Goal: Information Seeking & Learning: Learn about a topic

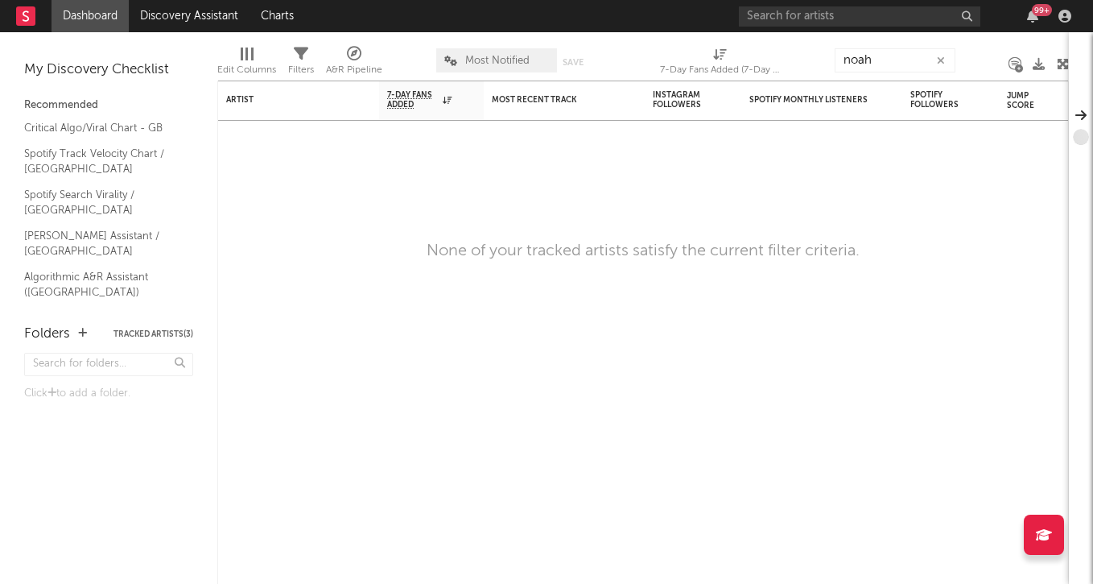
click at [938, 61] on icon "button" at bounding box center [941, 61] width 8 height 10
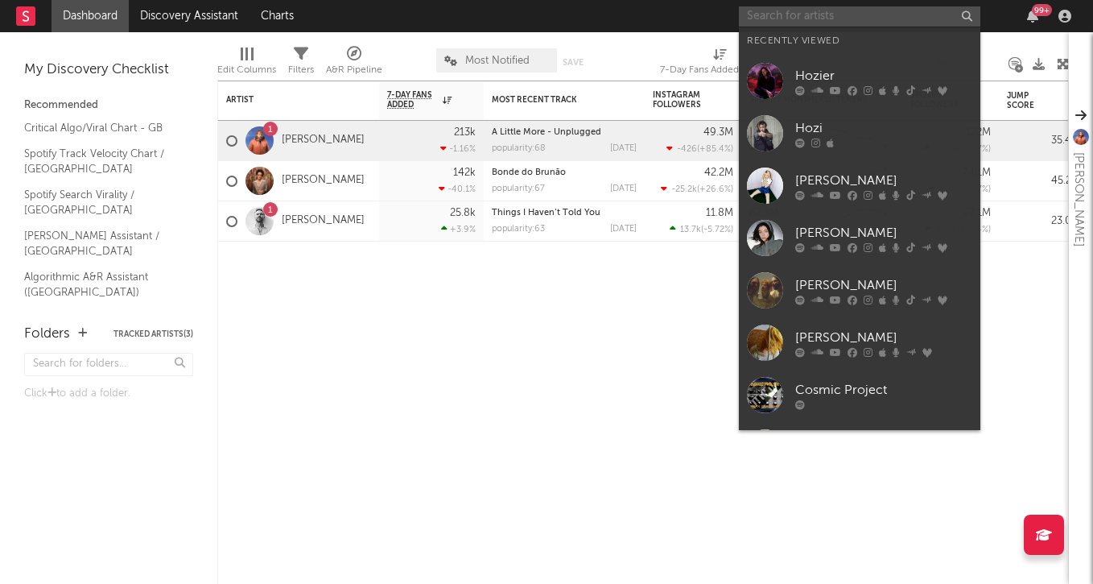
click at [875, 16] on input "text" at bounding box center [860, 16] width 242 height 20
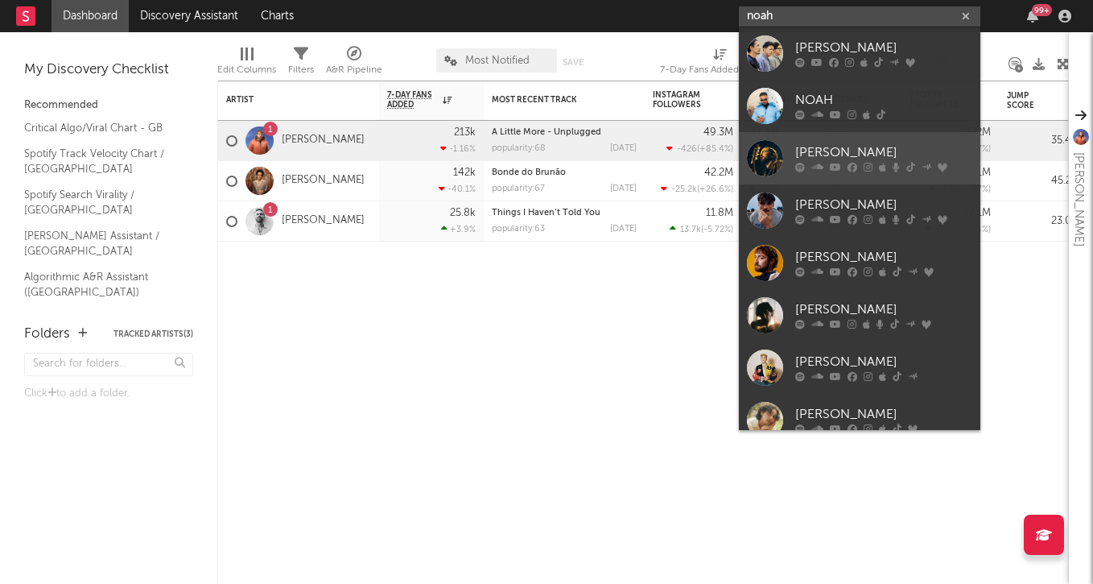
type input "noah"
click at [944, 143] on div "[PERSON_NAME]" at bounding box center [883, 152] width 177 height 19
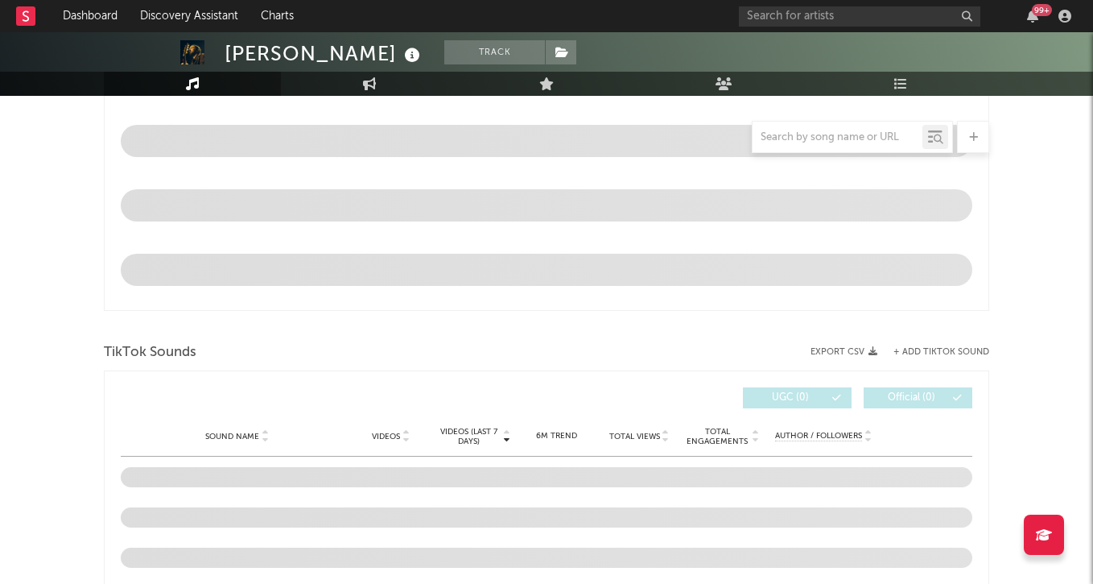
scroll to position [824, 0]
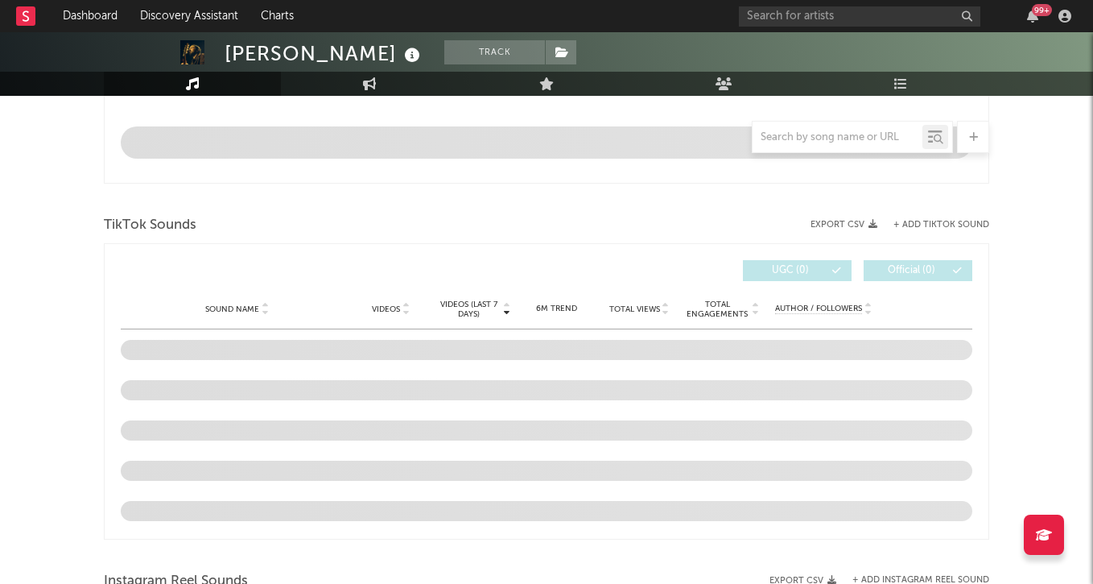
select select "6m"
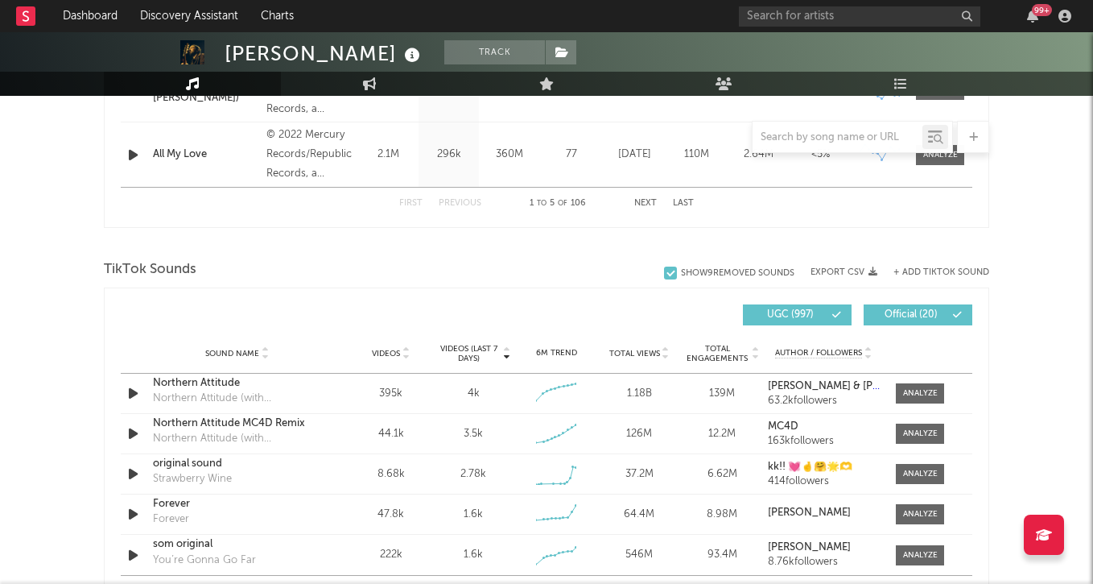
scroll to position [973, 0]
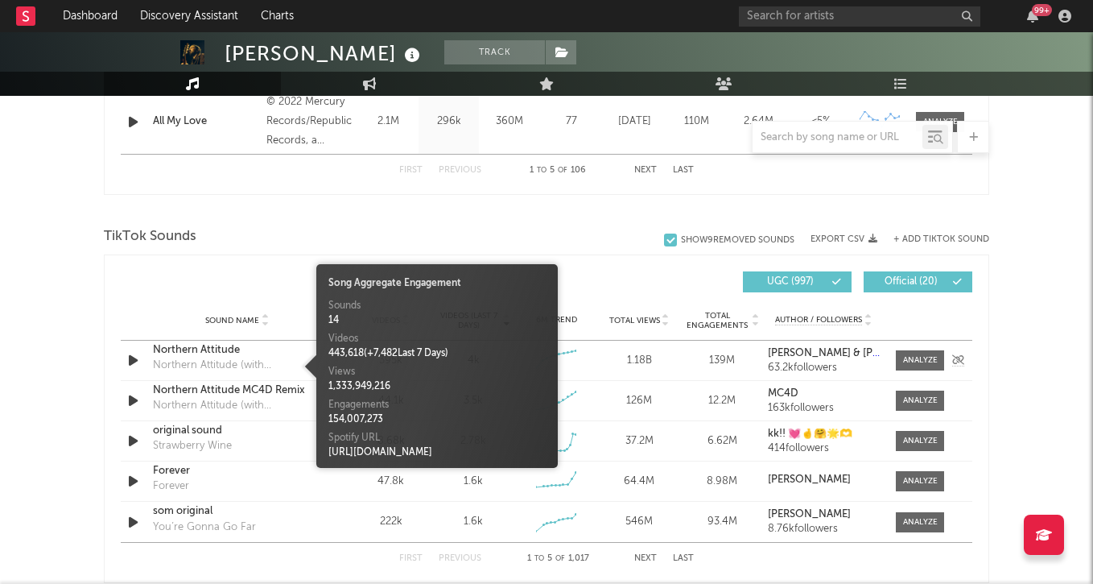
click at [218, 363] on div "Northern Attitude (with [PERSON_NAME])" at bounding box center [237, 365] width 168 height 16
click at [234, 349] on div "Northern Attitude" at bounding box center [237, 350] width 168 height 16
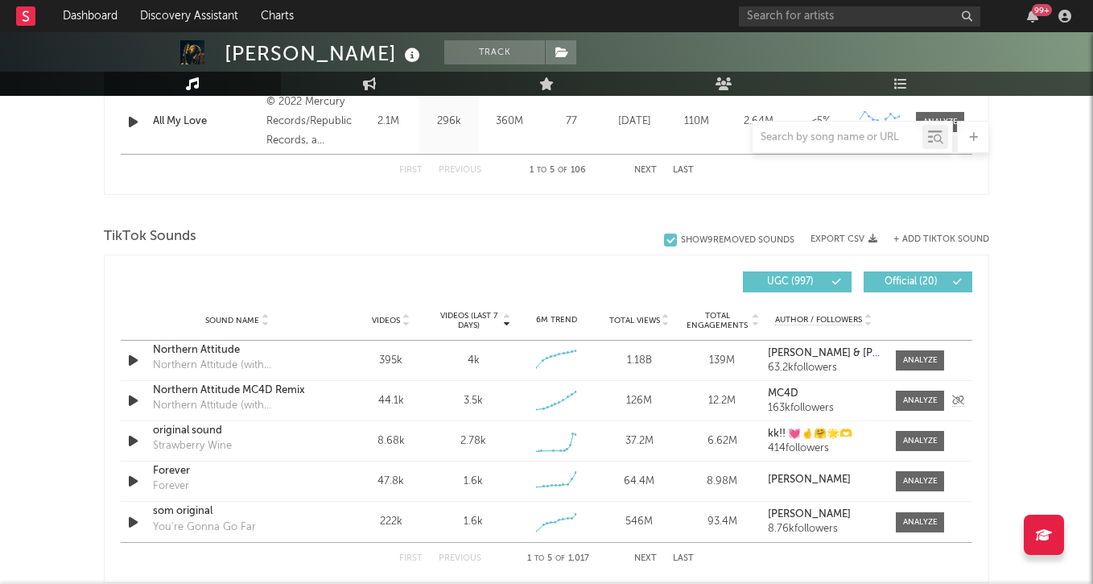
click at [134, 398] on icon "button" at bounding box center [133, 400] width 17 height 20
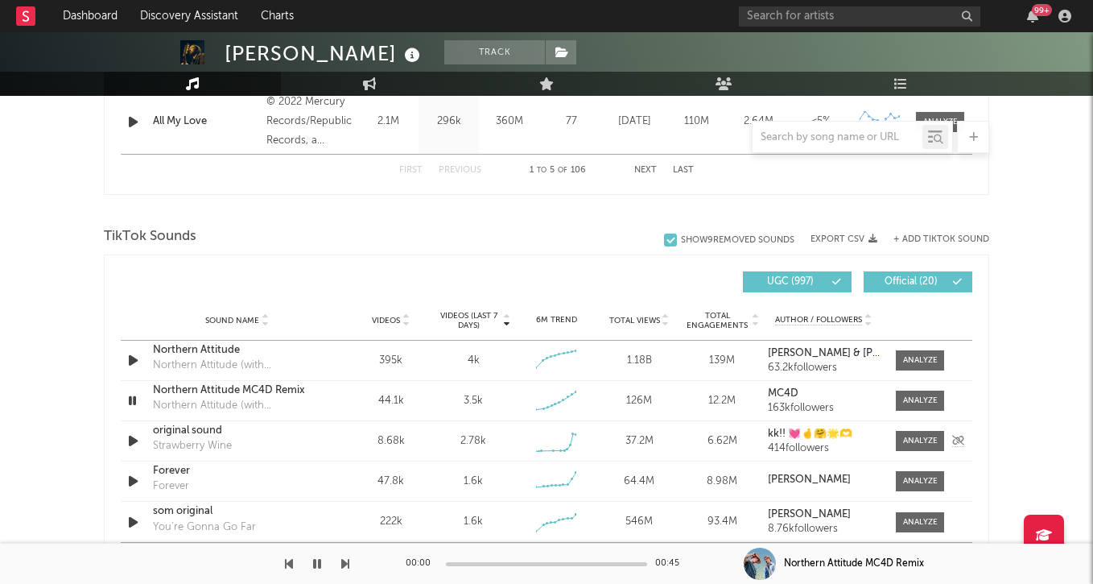
click at [131, 443] on icon "button" at bounding box center [133, 441] width 17 height 20
click at [217, 439] on div "Strawberry Wine" at bounding box center [192, 446] width 79 height 16
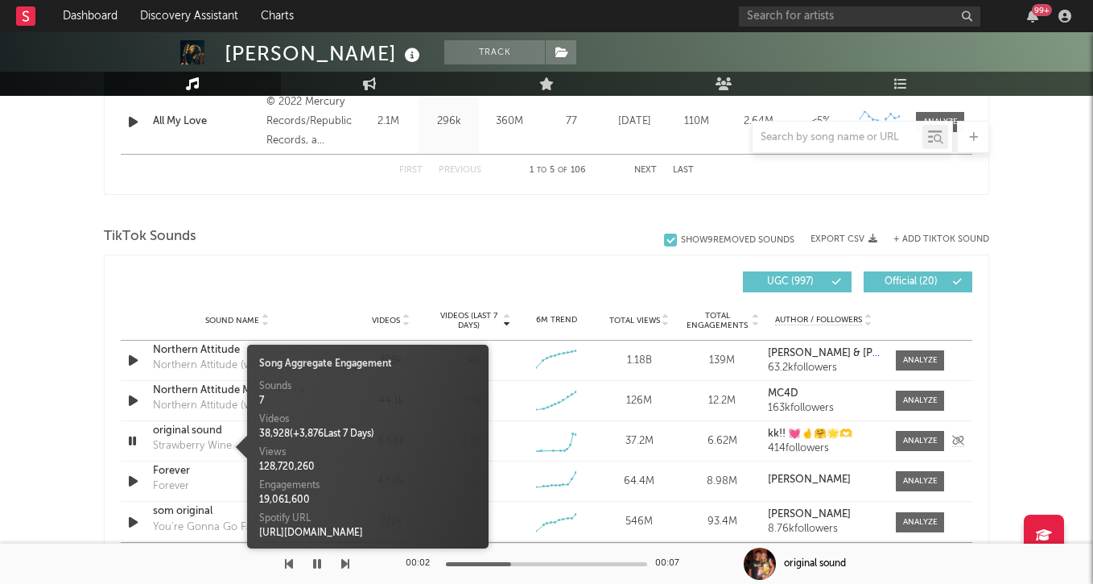
click at [204, 426] on div "original sound" at bounding box center [237, 431] width 168 height 16
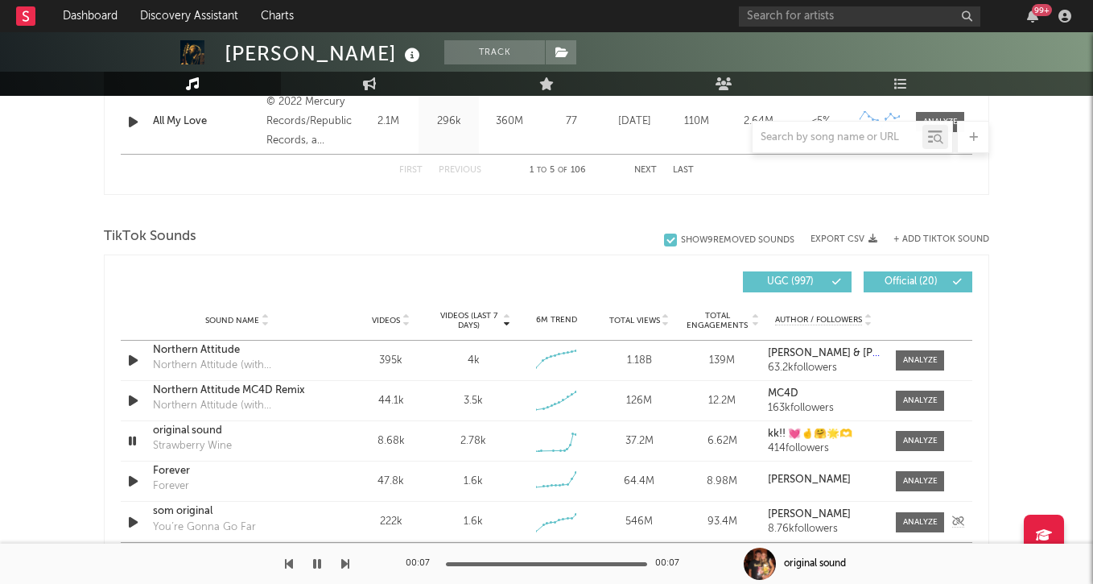
click at [188, 509] on div "som original" at bounding box center [237, 511] width 168 height 16
click at [170, 481] on div "Forever" at bounding box center [171, 486] width 36 height 16
click at [178, 465] on div "Forever" at bounding box center [237, 471] width 168 height 16
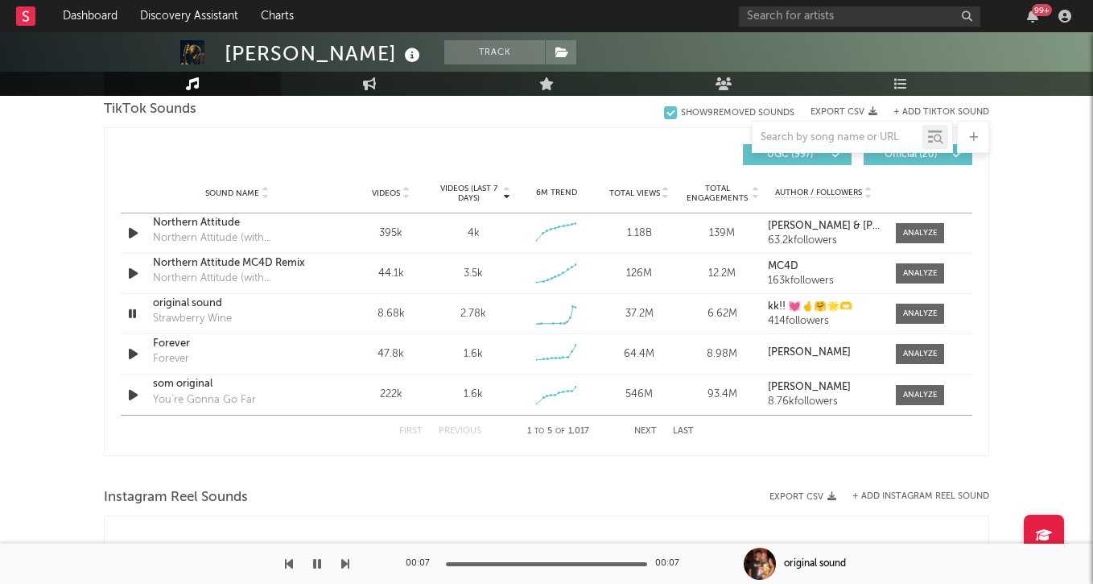
scroll to position [1099, 0]
click at [138, 356] on icon "button" at bounding box center [133, 355] width 17 height 20
click at [636, 427] on button "Next" at bounding box center [645, 431] width 23 height 9
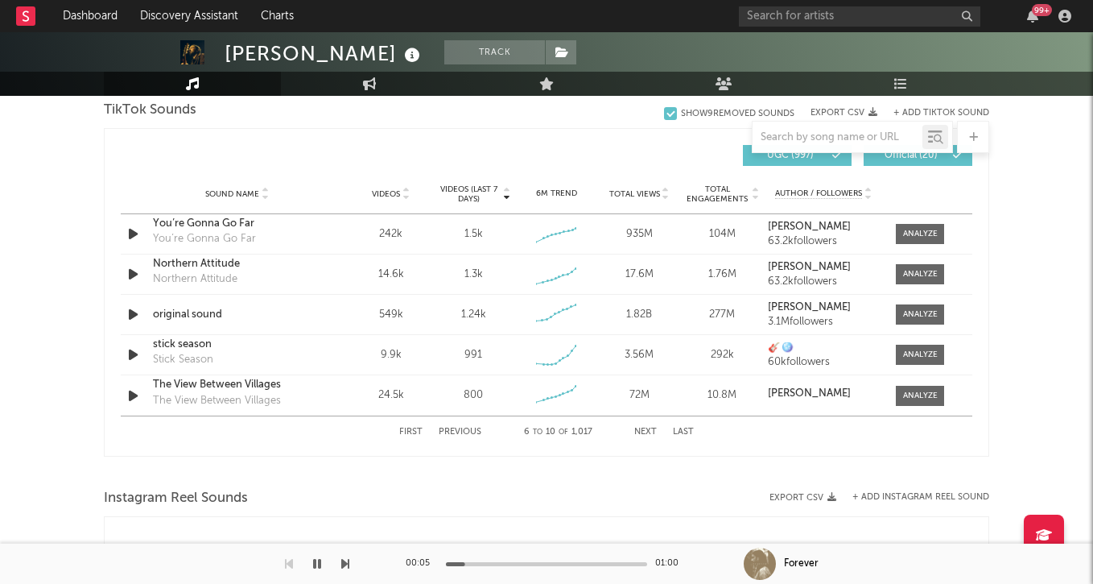
click at [646, 430] on button "Next" at bounding box center [645, 431] width 23 height 9
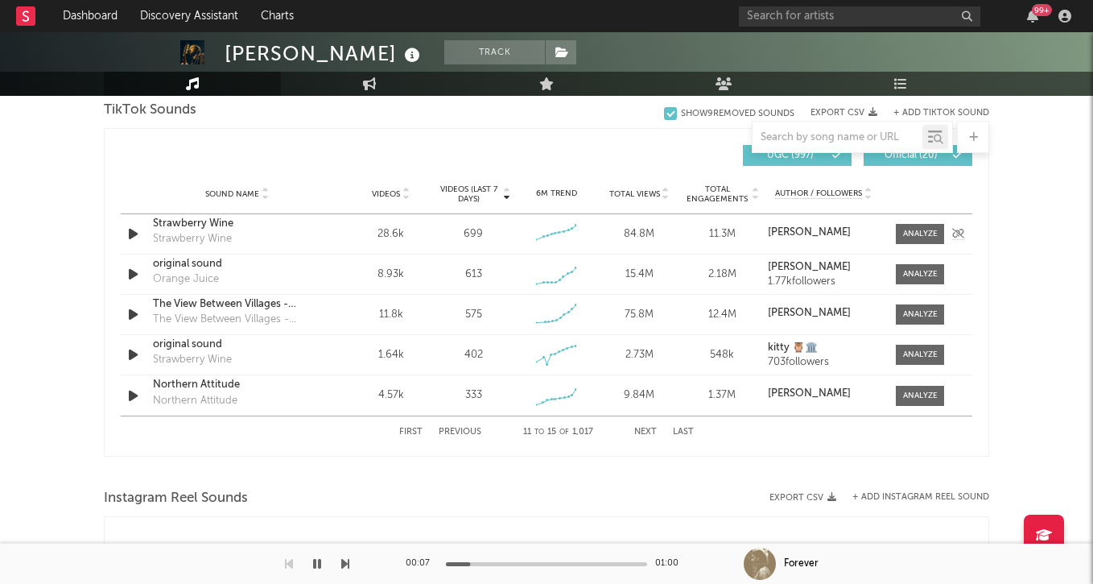
click at [138, 231] on icon "button" at bounding box center [133, 234] width 17 height 20
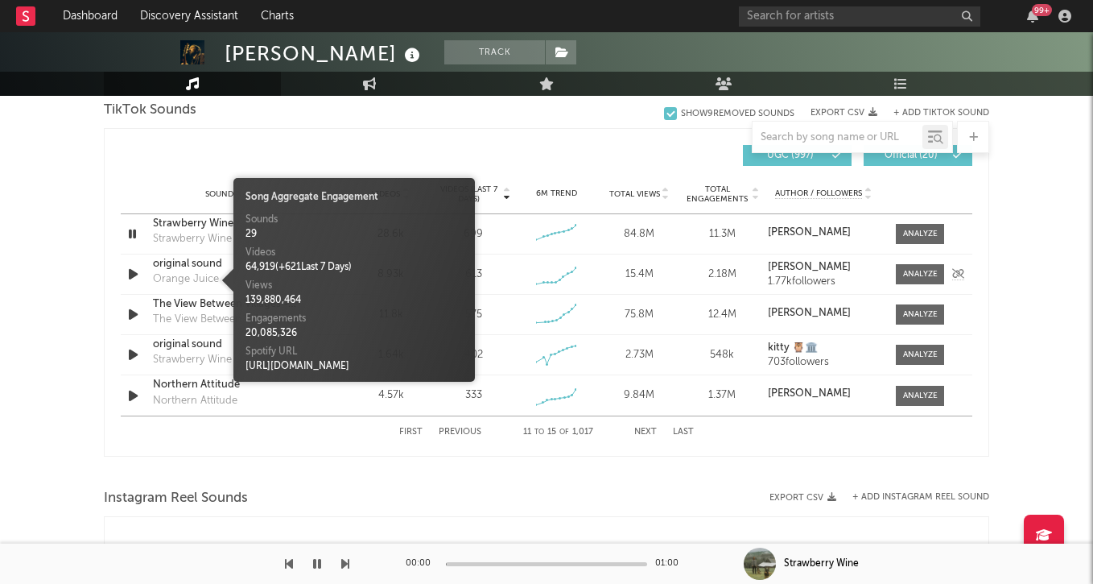
click at [184, 278] on div "Orange Juice" at bounding box center [186, 279] width 66 height 16
click at [133, 225] on icon "button" at bounding box center [132, 234] width 15 height 20
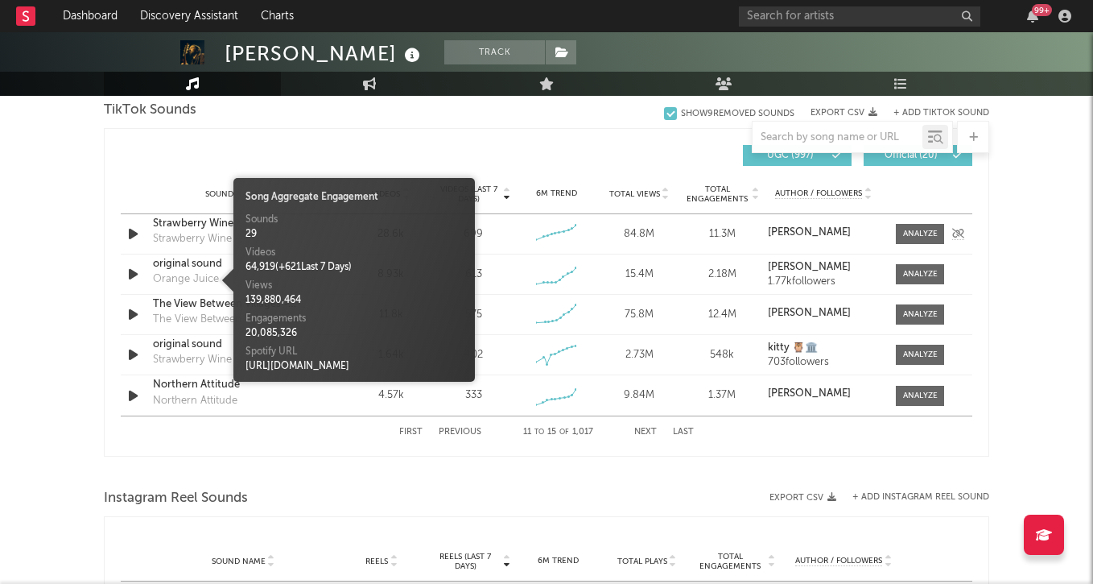
click at [216, 221] on div "Strawberry Wine" at bounding box center [237, 224] width 168 height 16
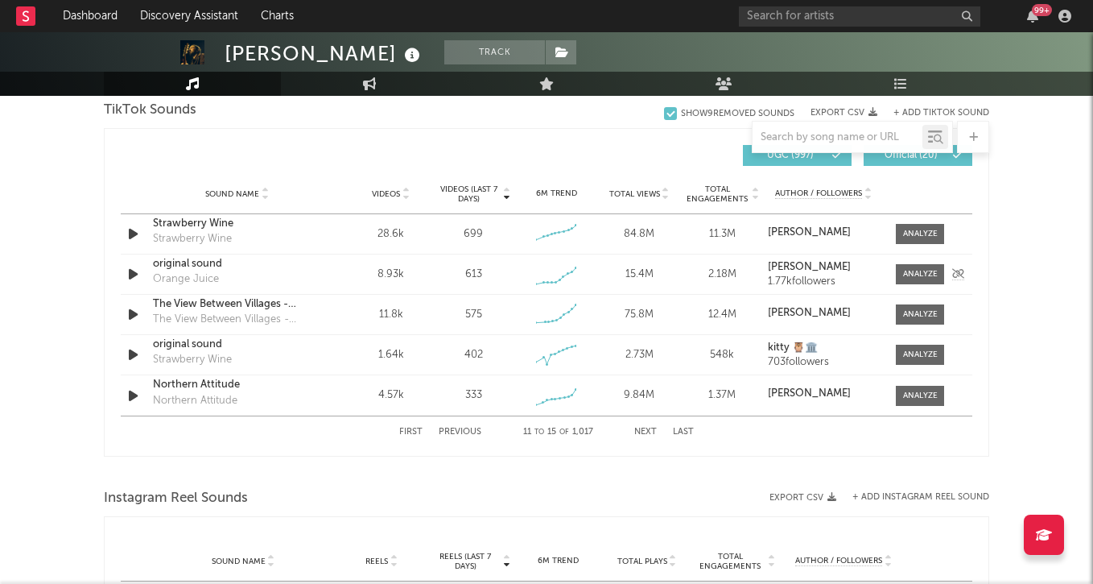
click at [176, 275] on div "Orange Juice" at bounding box center [186, 279] width 66 height 16
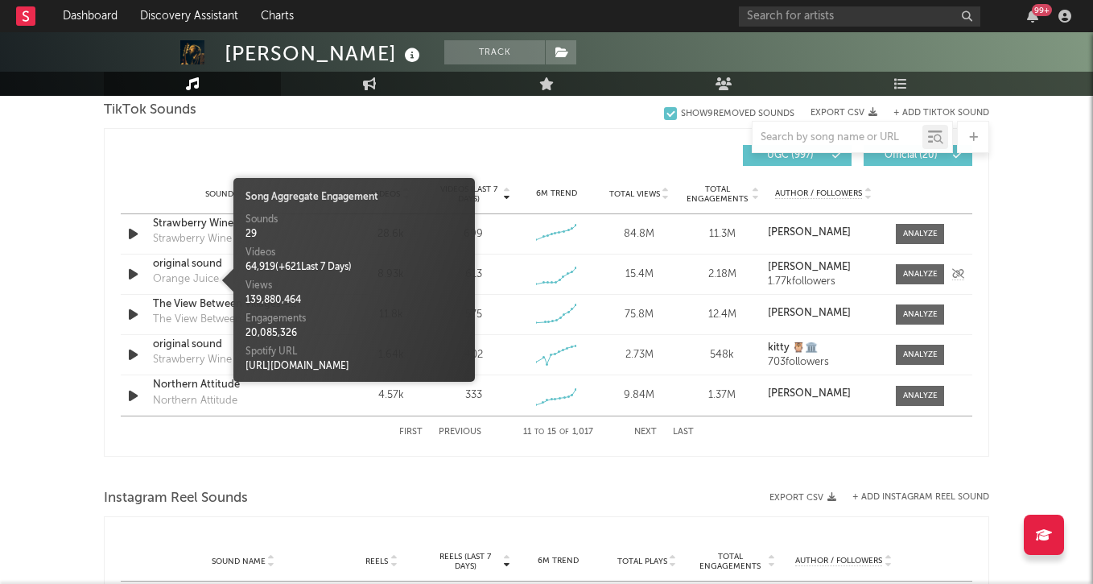
click at [181, 261] on div "original sound" at bounding box center [237, 264] width 168 height 16
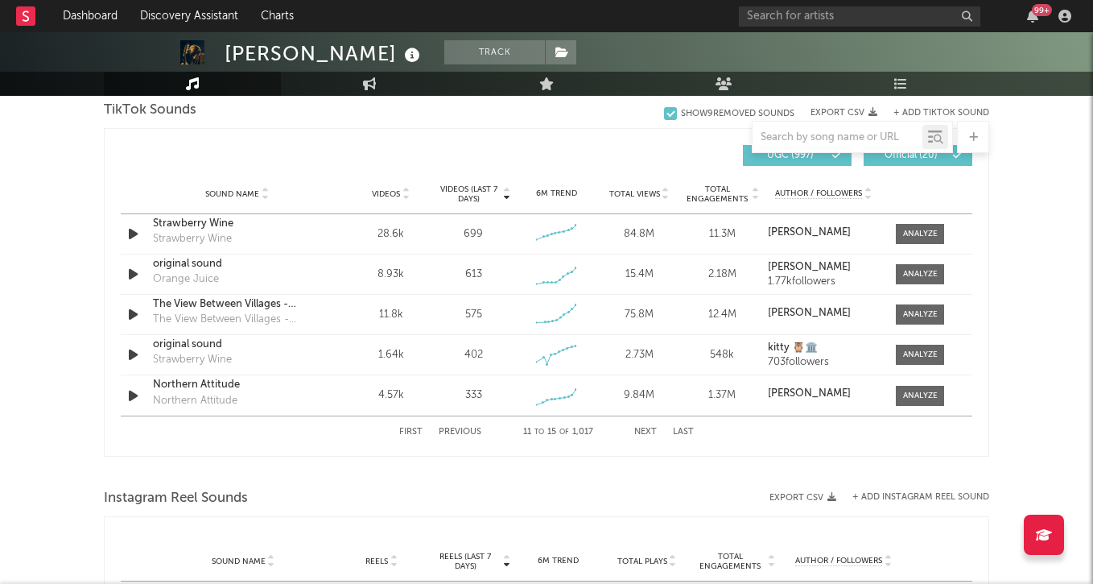
click at [650, 429] on button "Next" at bounding box center [645, 431] width 23 height 9
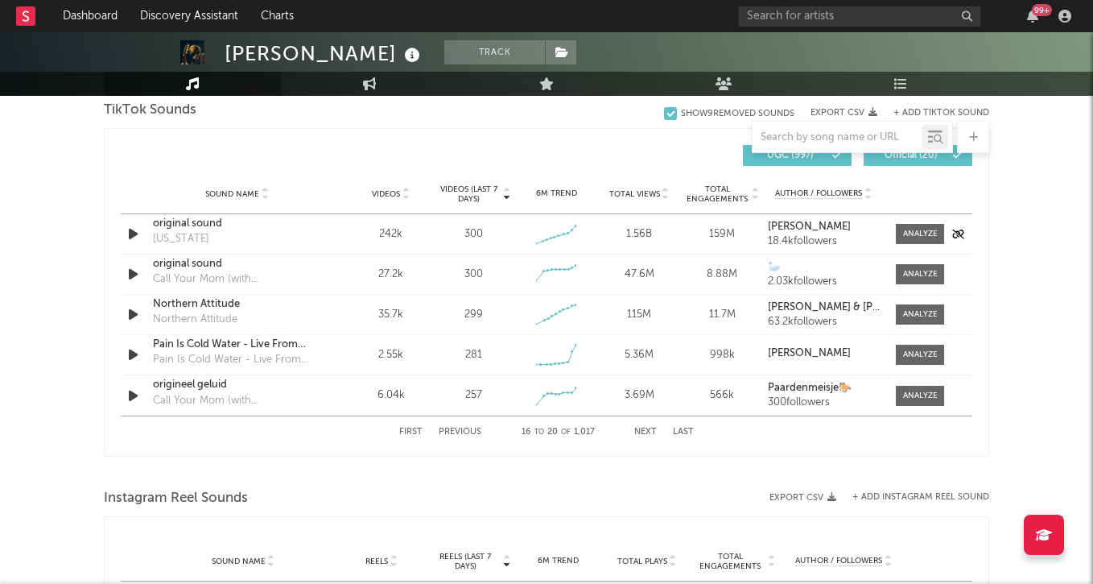
click at [138, 228] on icon "button" at bounding box center [133, 234] width 17 height 20
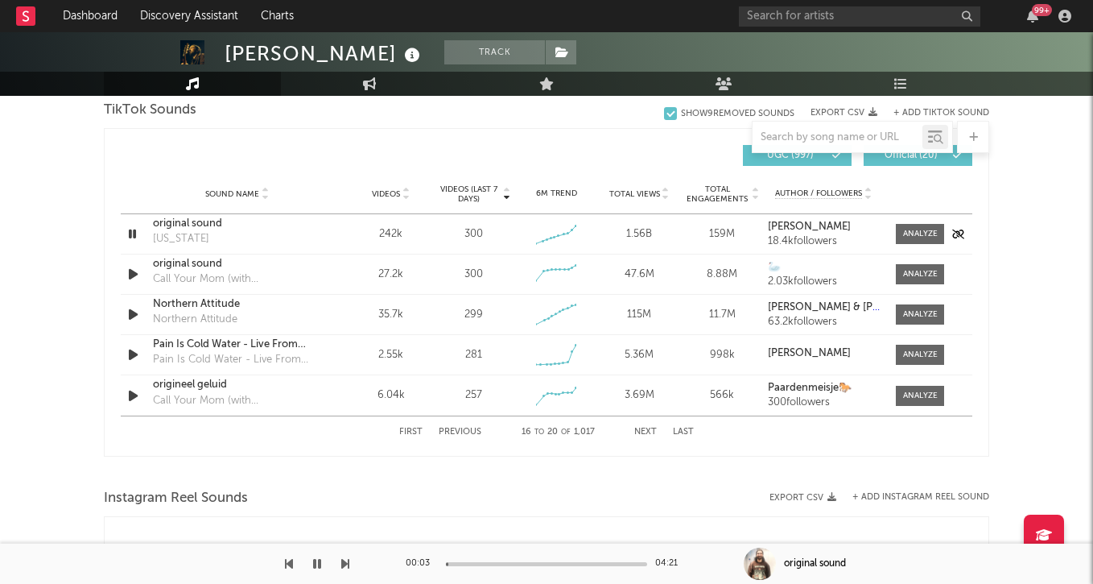
click at [184, 236] on div "original sound [US_STATE]" at bounding box center [237, 234] width 168 height 37
click at [187, 220] on div "original sound" at bounding box center [237, 224] width 168 height 16
click at [188, 261] on div "original sound" at bounding box center [237, 264] width 168 height 16
click at [140, 233] on icon "button" at bounding box center [132, 234] width 15 height 20
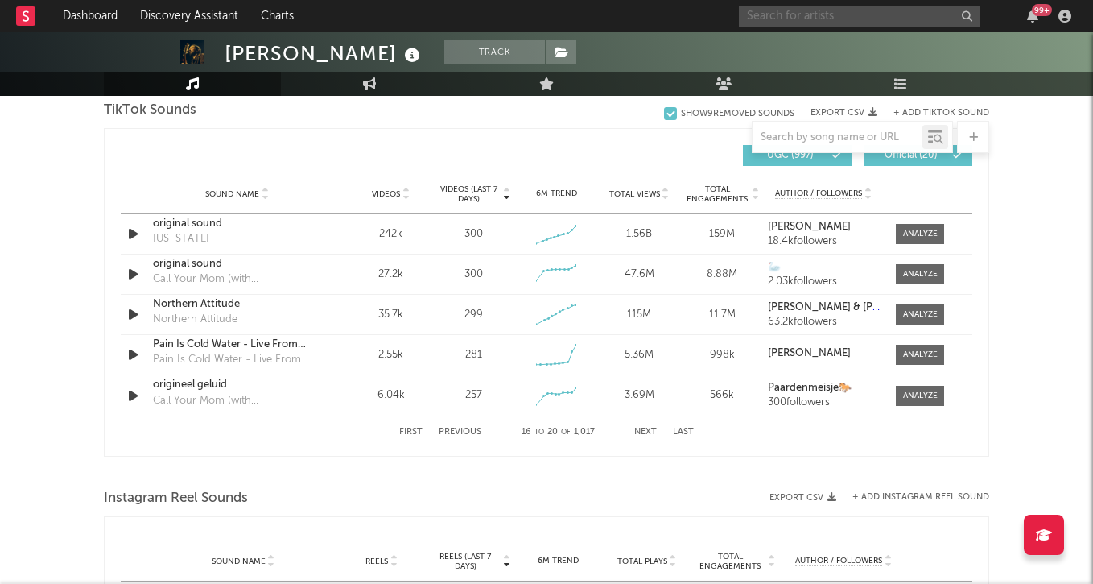
click at [884, 22] on input "text" at bounding box center [860, 16] width 242 height 20
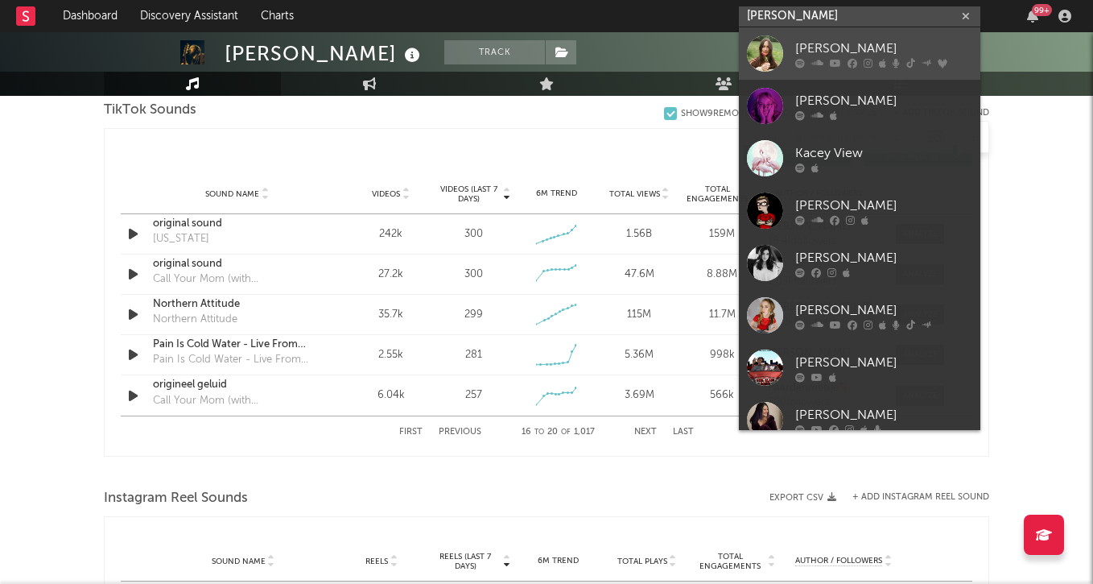
type input "[PERSON_NAME]"
click at [911, 43] on div "[PERSON_NAME]" at bounding box center [883, 48] width 177 height 19
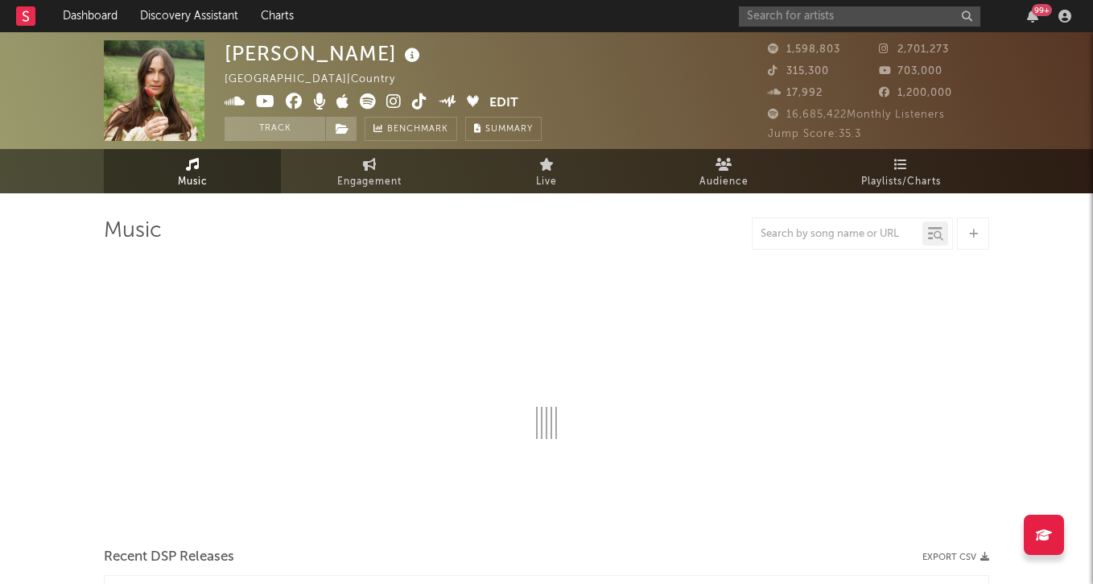
select select "6m"
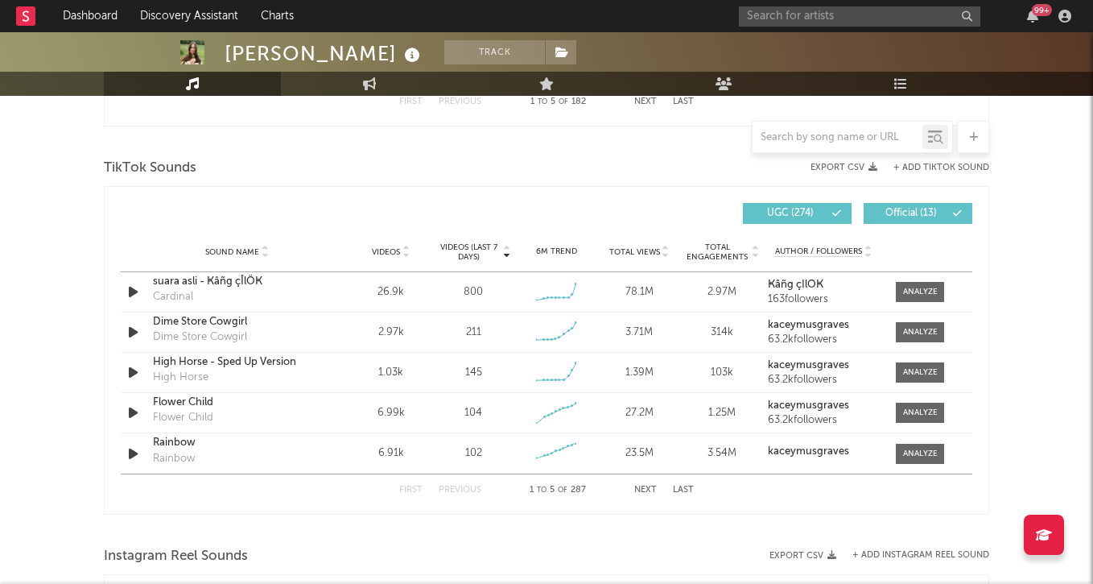
scroll to position [1059, 0]
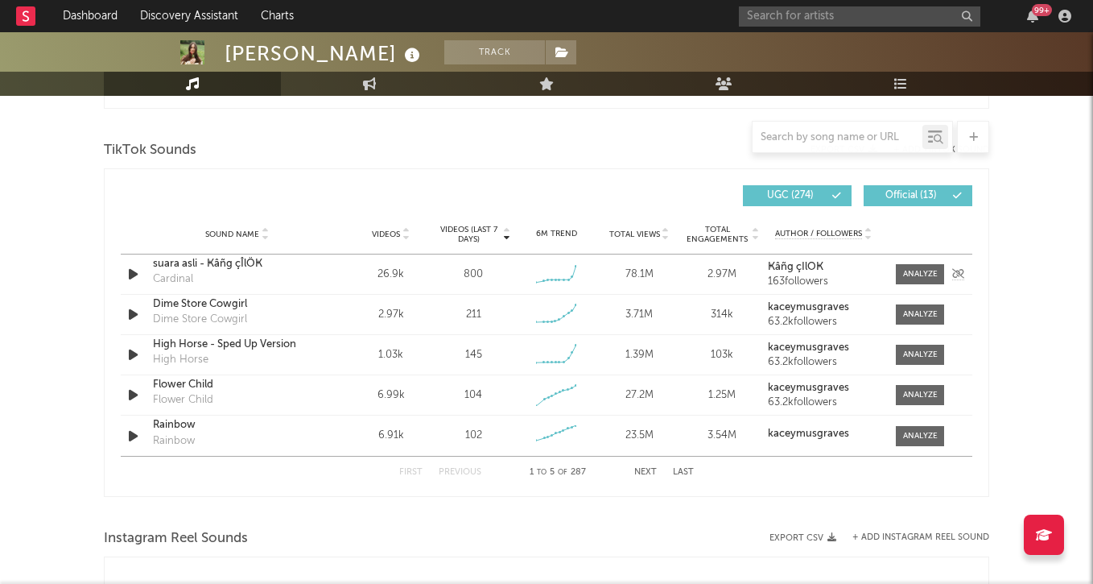
click at [126, 269] on icon "button" at bounding box center [133, 274] width 17 height 20
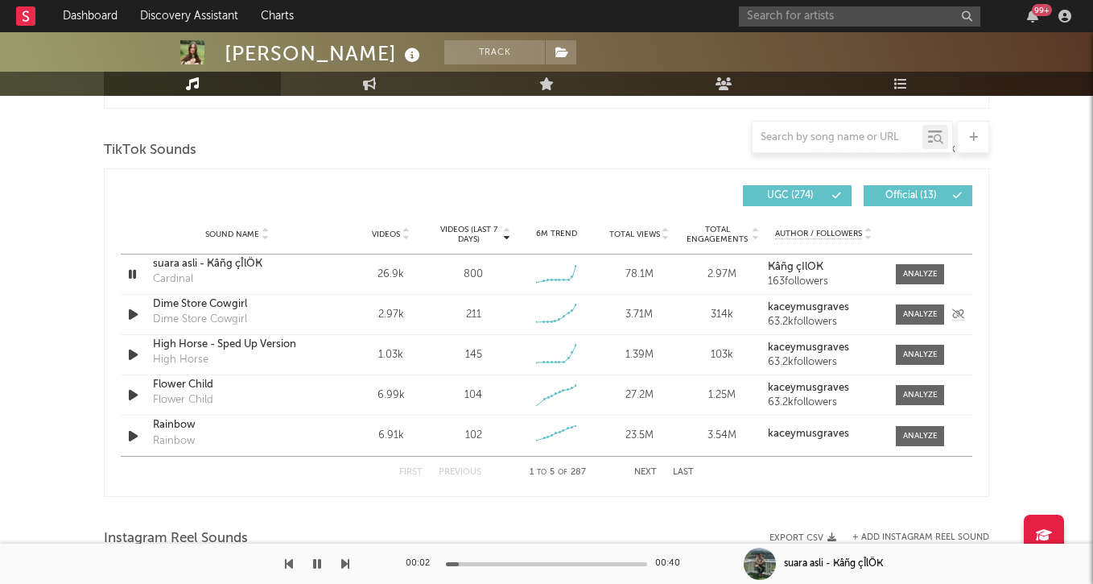
click at [133, 312] on icon "button" at bounding box center [133, 314] width 17 height 20
click at [187, 304] on div "Dime Store Cowgirl" at bounding box center [237, 304] width 168 height 16
click at [134, 353] on icon "button" at bounding box center [133, 355] width 17 height 20
click at [134, 353] on icon "button" at bounding box center [132, 355] width 15 height 20
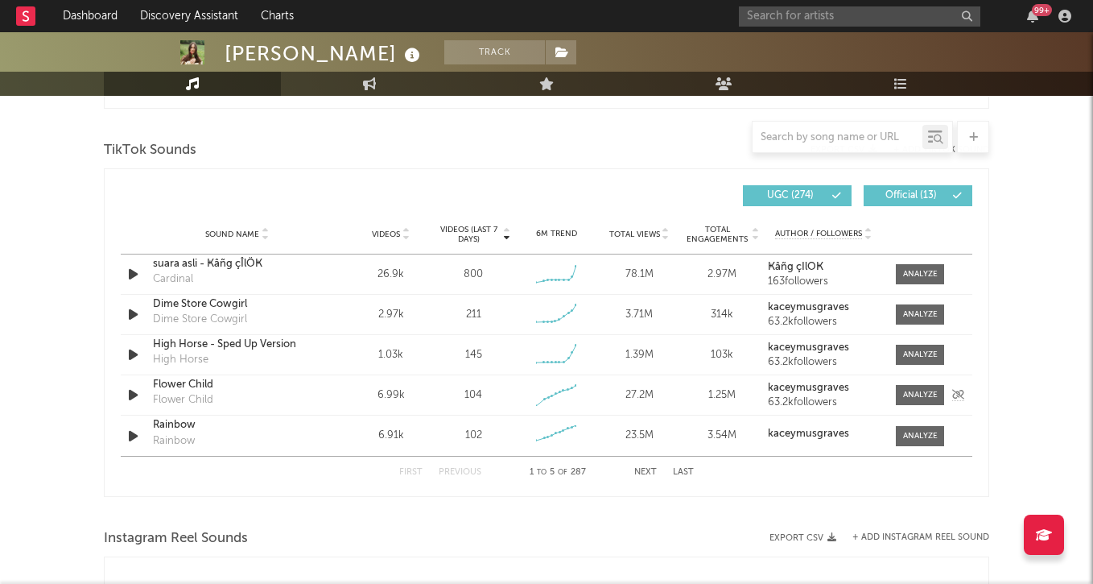
click at [132, 394] on icon "button" at bounding box center [133, 395] width 17 height 20
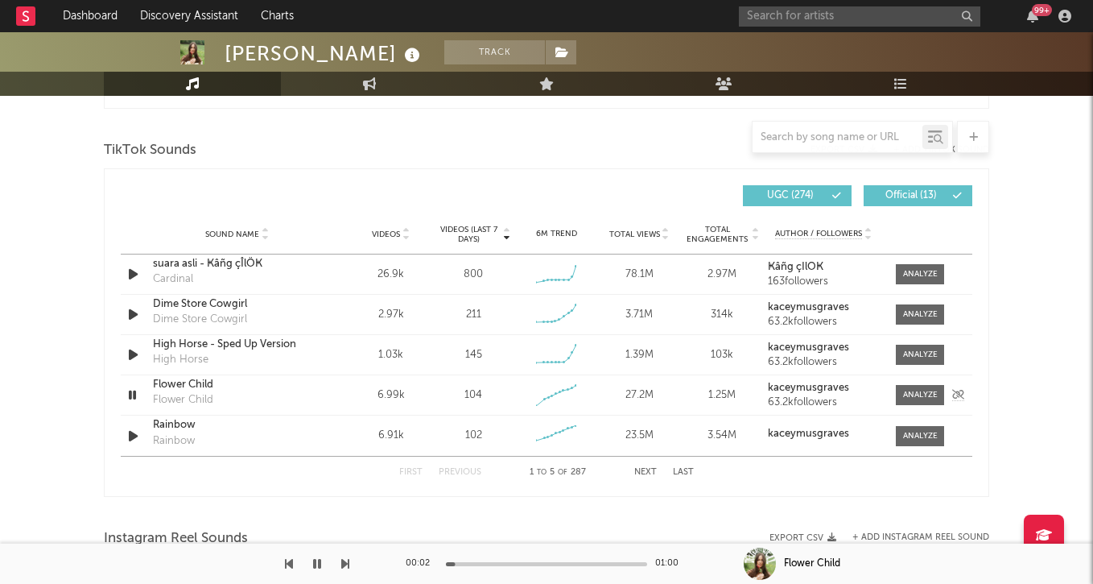
click at [170, 385] on div "Flower Child" at bounding box center [237, 385] width 168 height 16
click at [135, 403] on icon "button" at bounding box center [132, 395] width 15 height 20
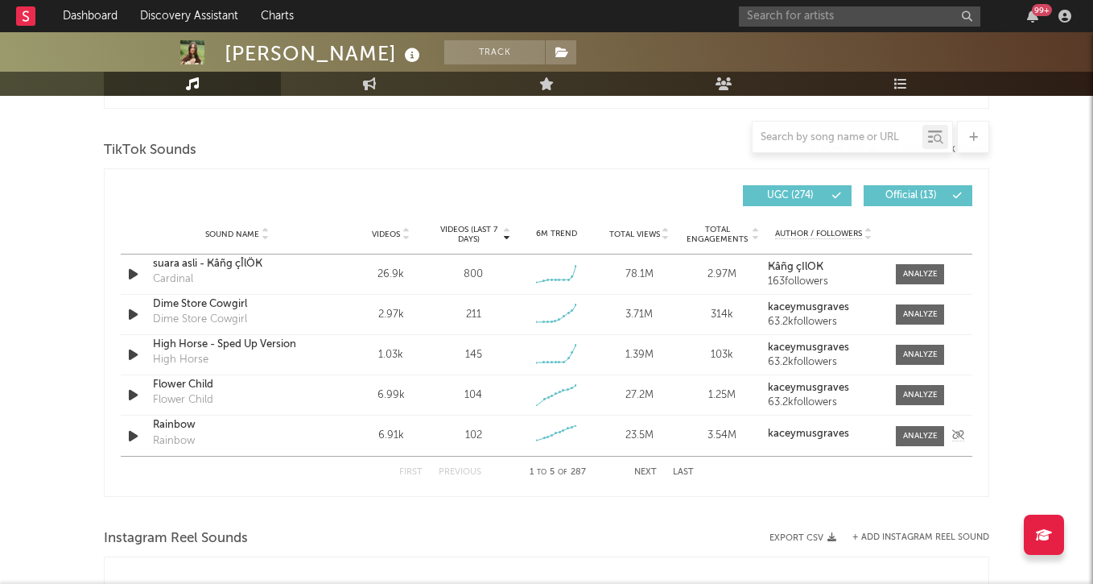
click at [133, 436] on icon "button" at bounding box center [133, 436] width 17 height 20
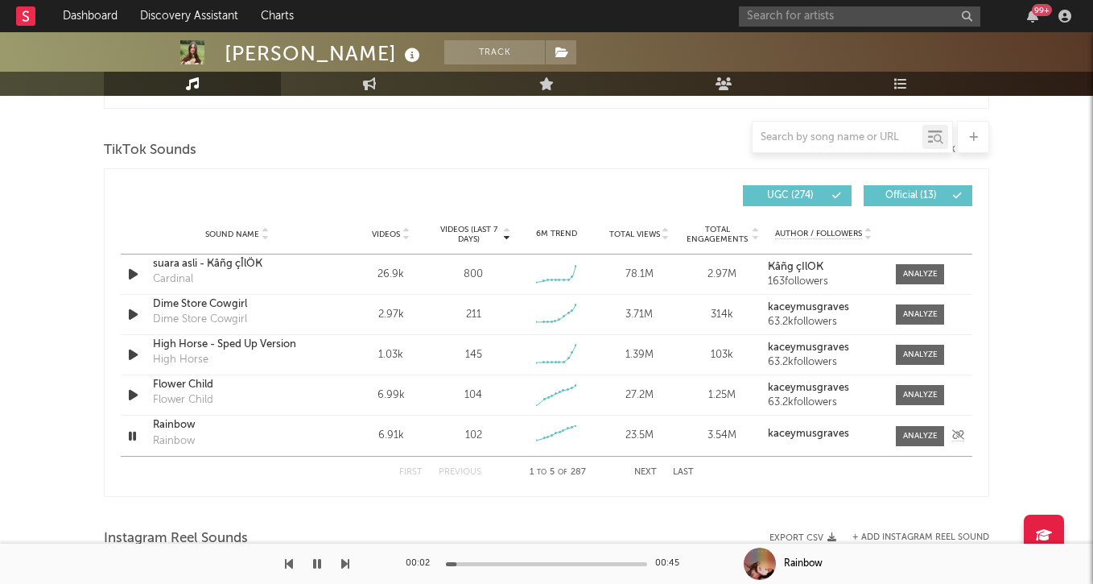
click at [133, 436] on icon "button" at bounding box center [132, 436] width 15 height 20
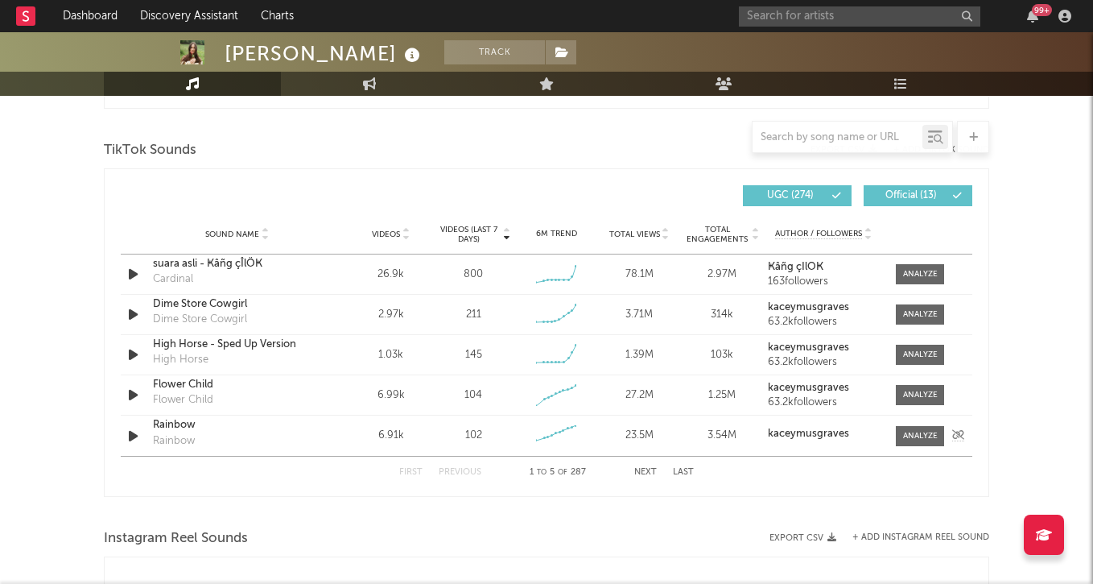
click at [173, 424] on div "Rainbow" at bounding box center [237, 425] width 168 height 16
